Goal: Navigation & Orientation: Find specific page/section

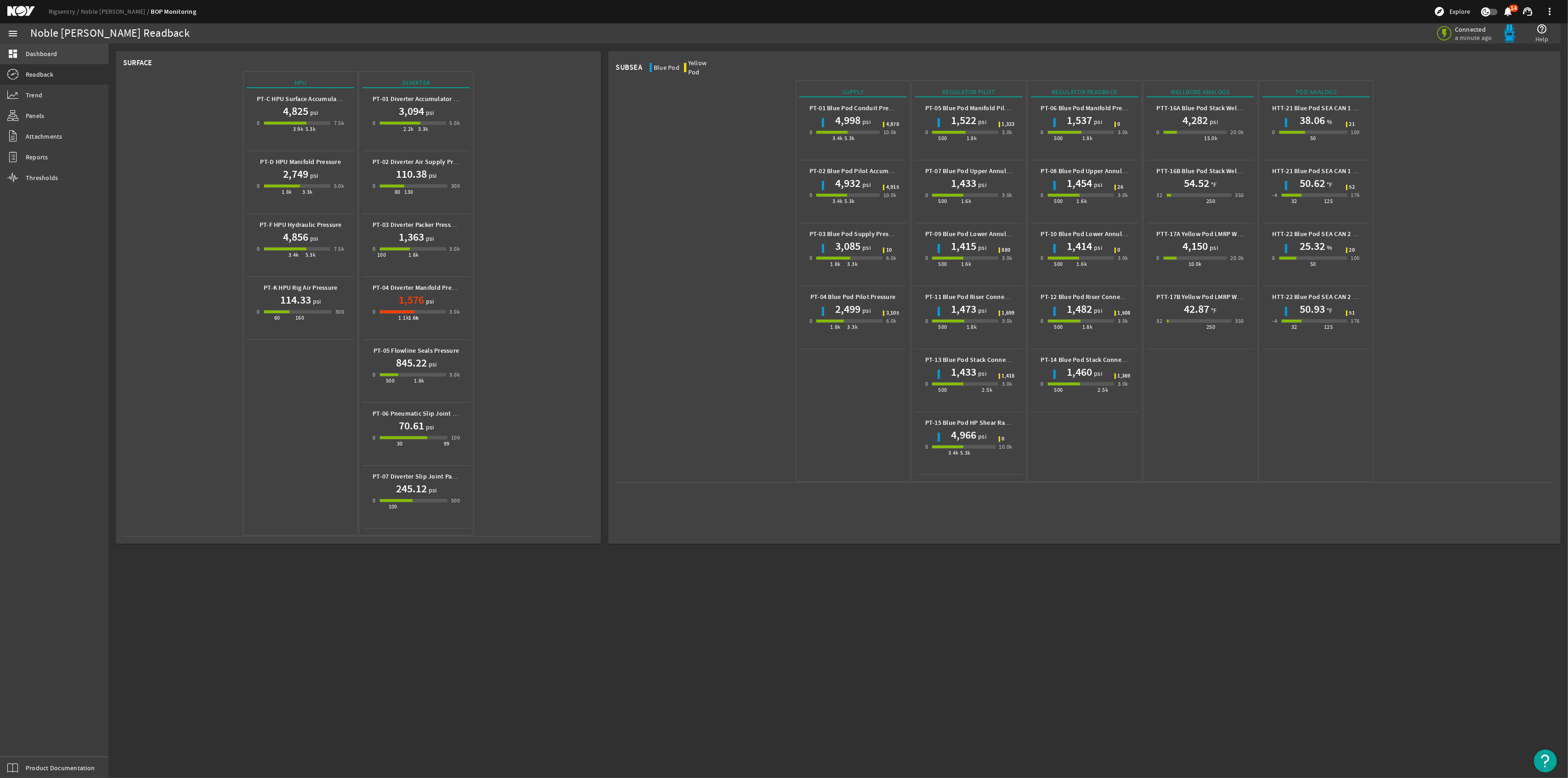
click at [63, 59] on link "dashboard Dashboard" at bounding box center [54, 53] width 108 height 21
click at [60, 58] on link "dashboard Dashboard" at bounding box center [54, 53] width 108 height 21
click at [48, 52] on span "Dashboard" at bounding box center [41, 53] width 31 height 9
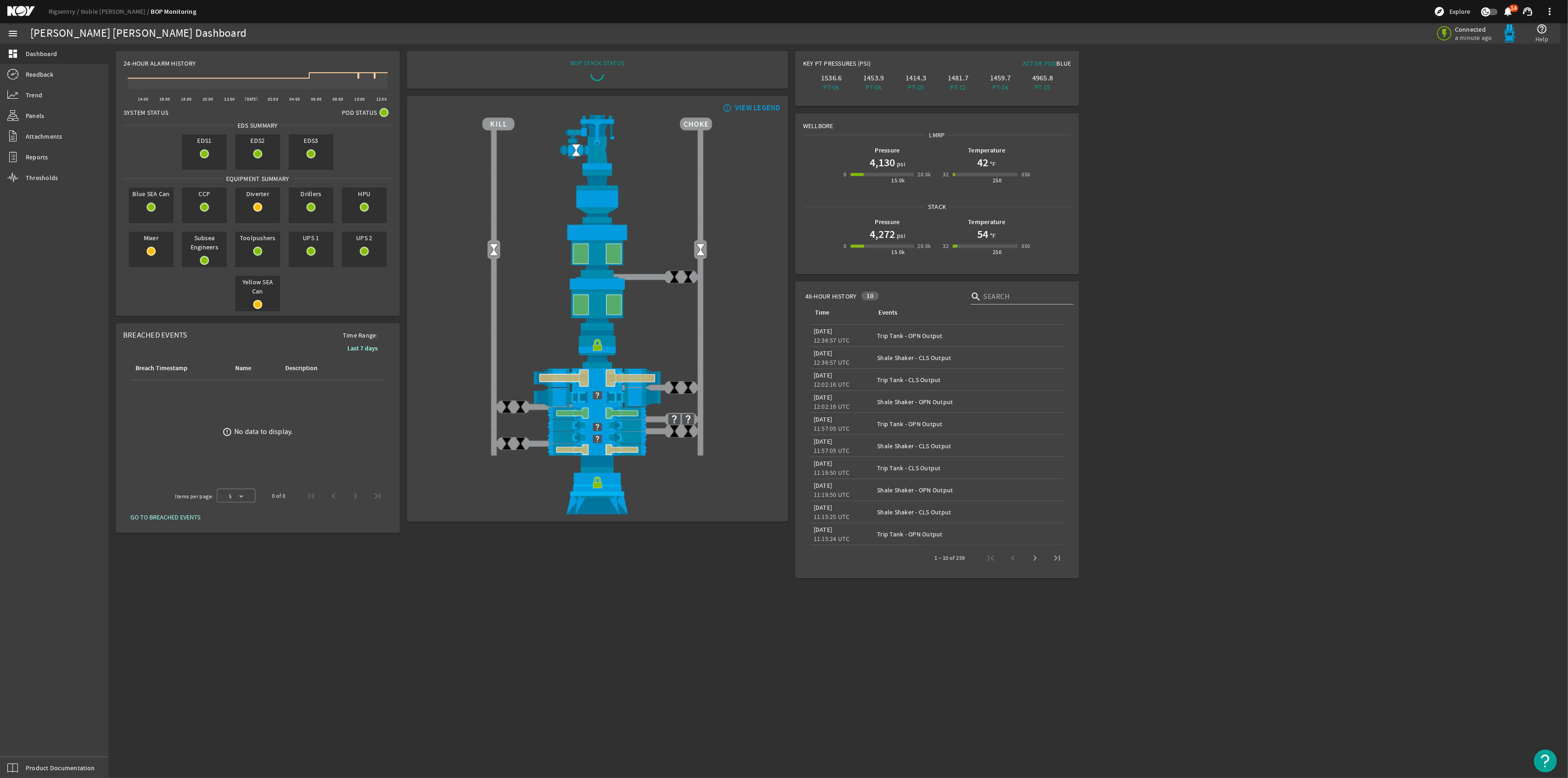
click at [1318, 307] on rigsentry-main-dashboard "Noble [PERSON_NAME] Dashboard Connected a minute ago help_outline Help 24-Hour …" at bounding box center [838, 314] width 1459 height 542
click at [1547, 13] on span at bounding box center [1549, 11] width 22 height 22
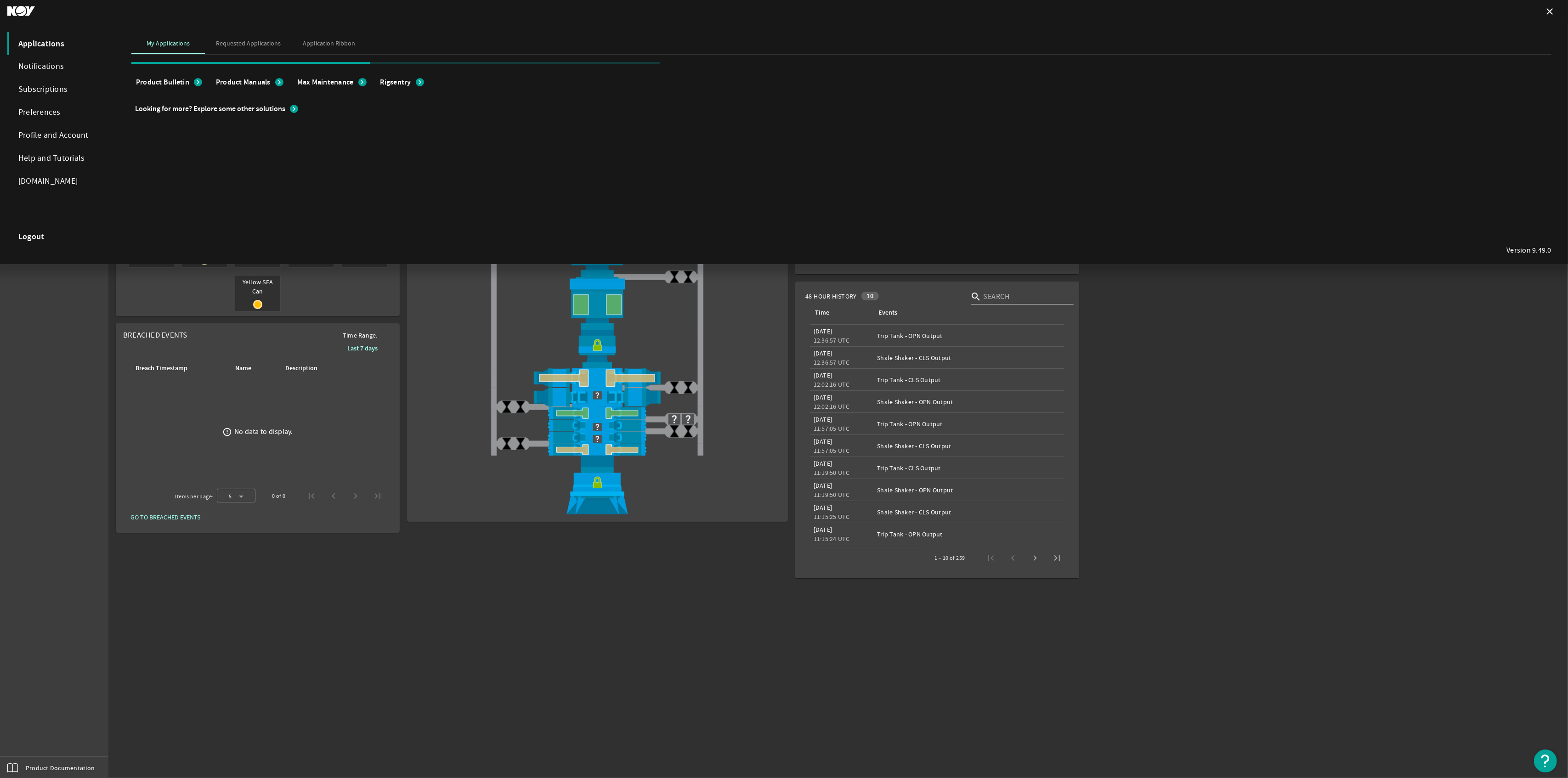
click at [35, 232] on strong "Logout" at bounding box center [32, 236] width 26 height 9
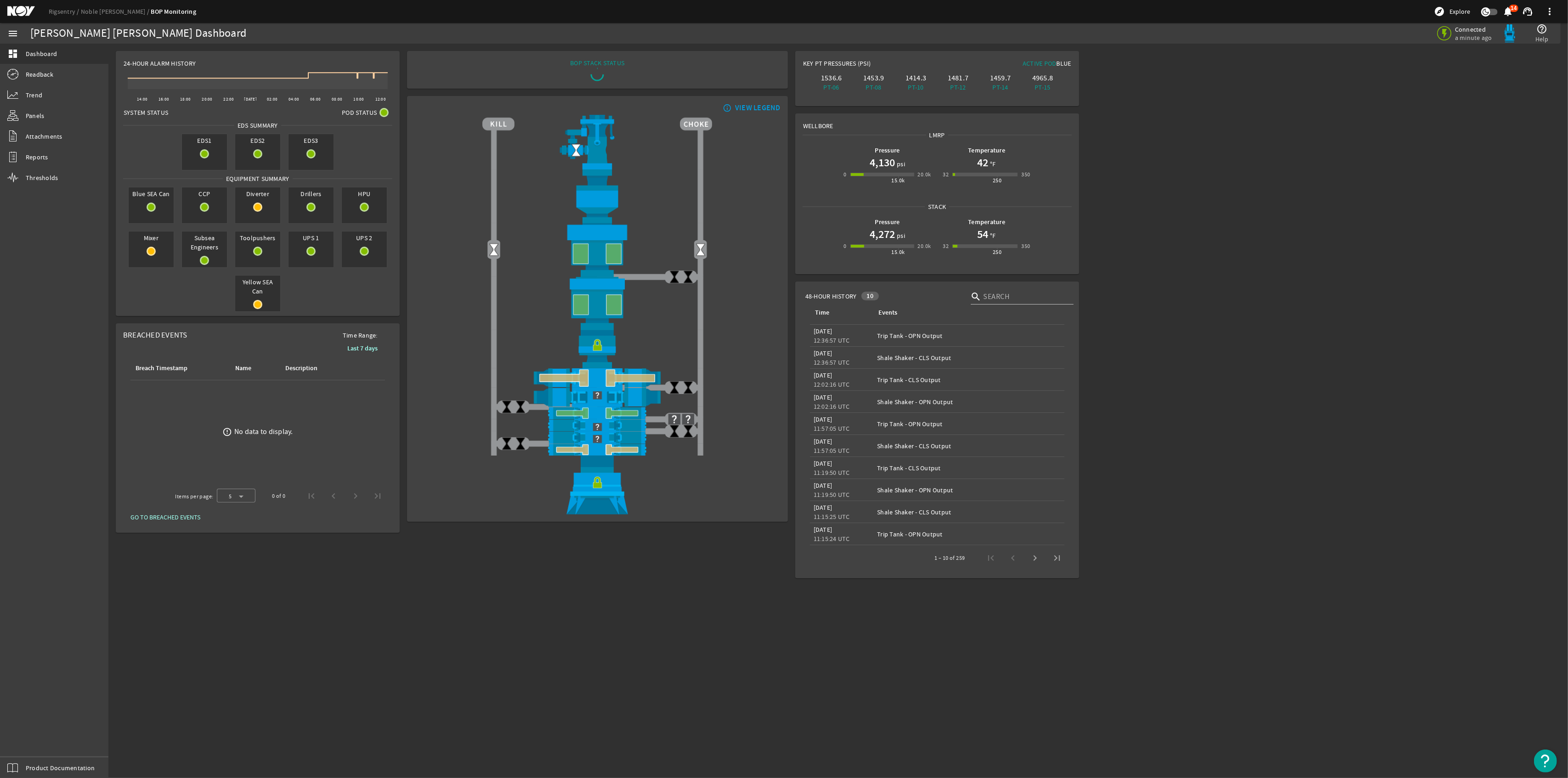
click at [1255, 184] on rigsentry-main-dashboard "Noble [PERSON_NAME] Dashboard Connected a minute ago help_outline Help 24-Hour …" at bounding box center [838, 314] width 1459 height 542
click at [681, 602] on mat-sidenav-content "Noble [PERSON_NAME] Dashboard Connected a few seconds ago help_outline Help 24-…" at bounding box center [838, 411] width 1459 height 735
